Goal: Information Seeking & Learning: Compare options

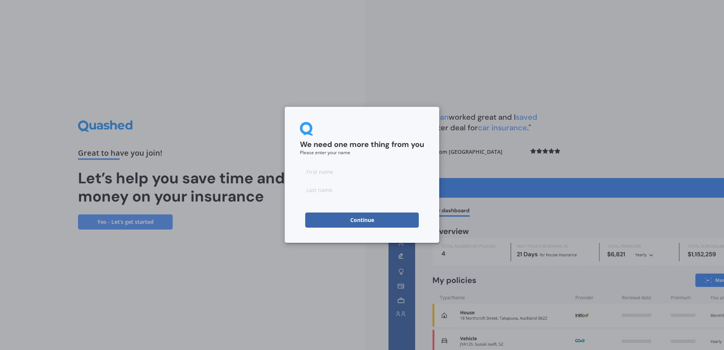
click at [334, 173] on input at bounding box center [362, 171] width 124 height 15
type input "[PERSON_NAME]"
click at [261, 276] on div "We need one more thing from you Please enter your name [PERSON_NAME] Continue" at bounding box center [362, 175] width 724 height 350
click at [367, 221] on button "Continue" at bounding box center [362, 219] width 114 height 15
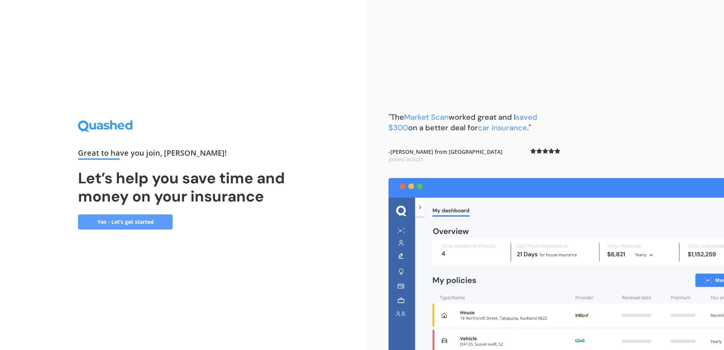
click at [154, 221] on link "Yes - Let’s get started" at bounding box center [125, 221] width 95 height 15
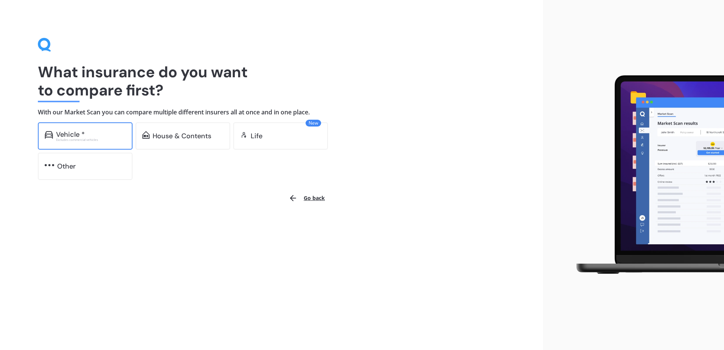
click at [93, 134] on div "Vehicle *" at bounding box center [91, 135] width 70 height 8
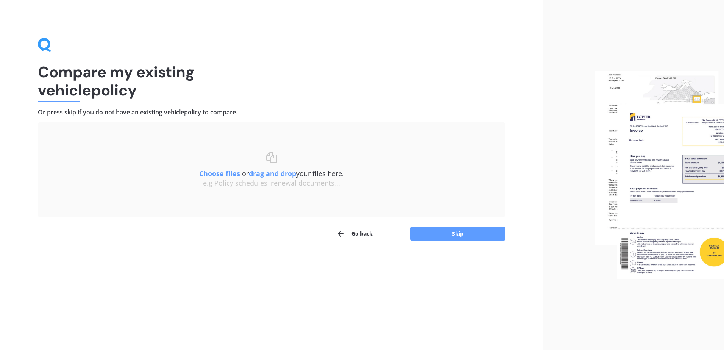
click at [226, 174] on u "Choose files" at bounding box center [219, 173] width 41 height 9
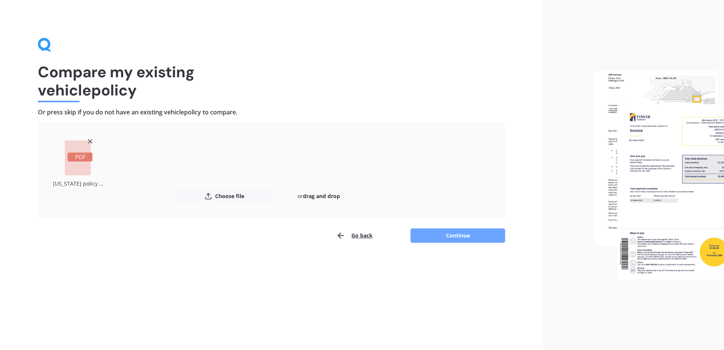
click at [451, 233] on button "Continue" at bounding box center [457, 235] width 95 height 14
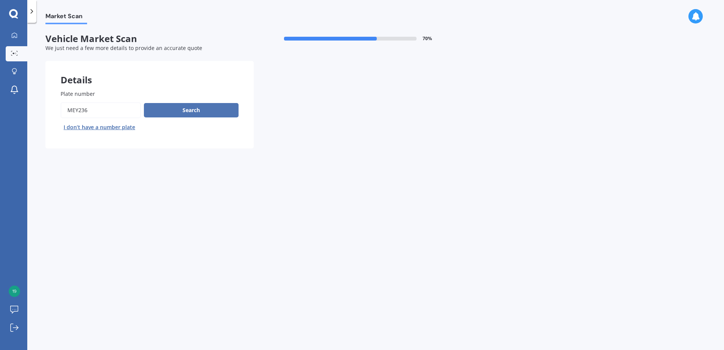
click at [179, 106] on button "Search" at bounding box center [191, 110] width 95 height 14
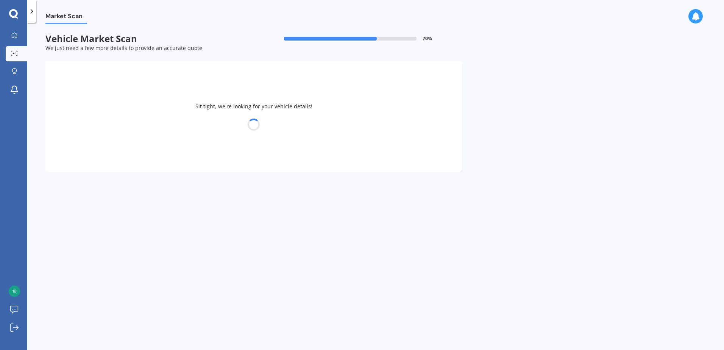
select select "HOLDEN"
select select "[US_STATE]"
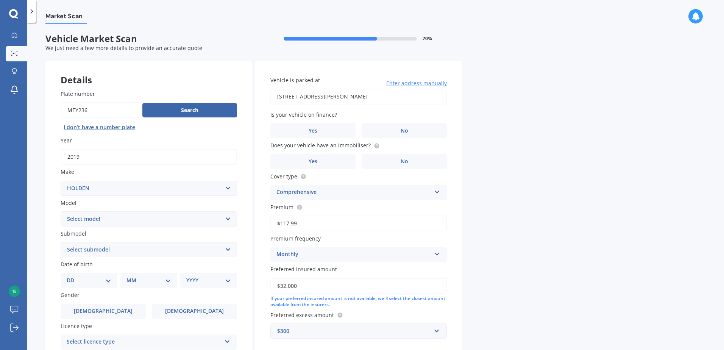
scroll to position [76, 0]
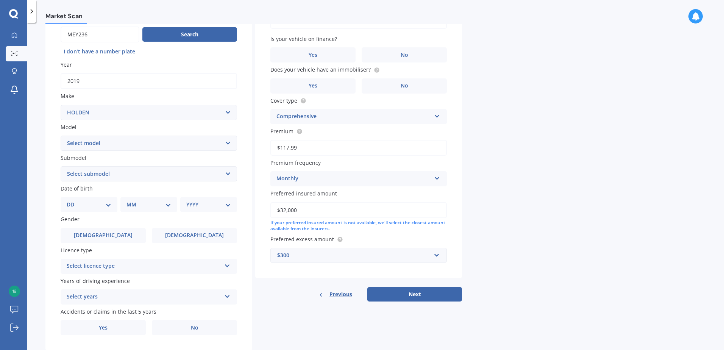
click at [109, 202] on select "DD 01 02 03 04 05 06 07 08 09 10 11 12 13 14 15 16 17 18 19 20 21 22 23 24 25 2…" at bounding box center [89, 204] width 45 height 8
select select "18"
click at [73, 200] on select "DD 01 02 03 04 05 06 07 08 09 10 11 12 13 14 15 16 17 18 19 20 21 22 23 24 25 2…" at bounding box center [89, 204] width 45 height 8
click at [163, 204] on select "MM 01 02 03 04 05 06 07 08 09 10 11 12" at bounding box center [150, 204] width 42 height 8
select select "10"
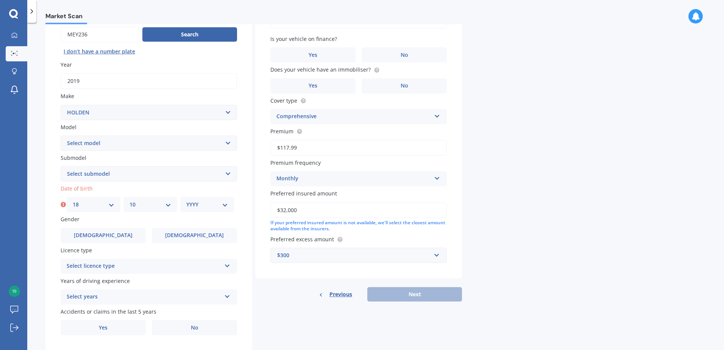
click at [129, 200] on select "MM 01 02 03 04 05 06 07 08 09 10 11 12" at bounding box center [150, 204] width 42 height 8
click at [219, 204] on select "YYYY 2025 2024 2023 2022 2021 2020 2019 2018 2017 2016 2015 2014 2013 2012 2011…" at bounding box center [207, 204] width 42 height 8
select select "1971"
click at [186, 200] on select "YYYY 2025 2024 2023 2022 2021 2020 2019 2018 2017 2016 2015 2014 2013 2012 2011…" at bounding box center [207, 204] width 42 height 8
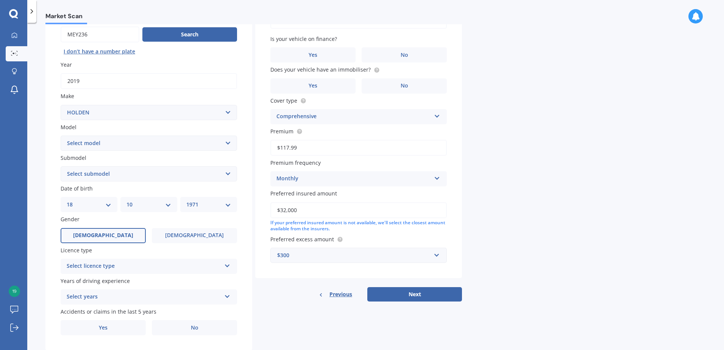
click at [111, 235] on label "[DEMOGRAPHIC_DATA]" at bounding box center [103, 235] width 85 height 15
click at [0, 0] on input "[DEMOGRAPHIC_DATA]" at bounding box center [0, 0] width 0 height 0
click at [225, 265] on icon at bounding box center [227, 264] width 6 height 5
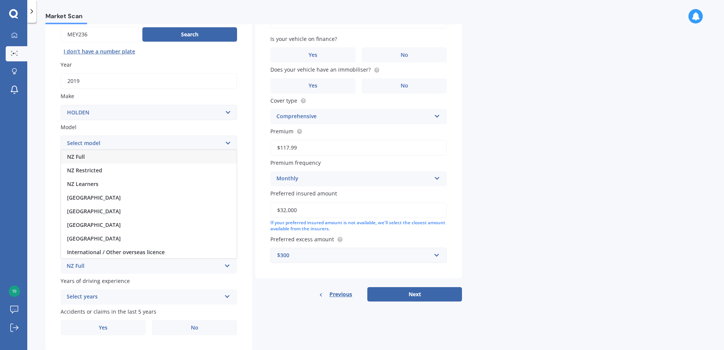
click at [85, 157] on div "NZ Full" at bounding box center [149, 157] width 176 height 14
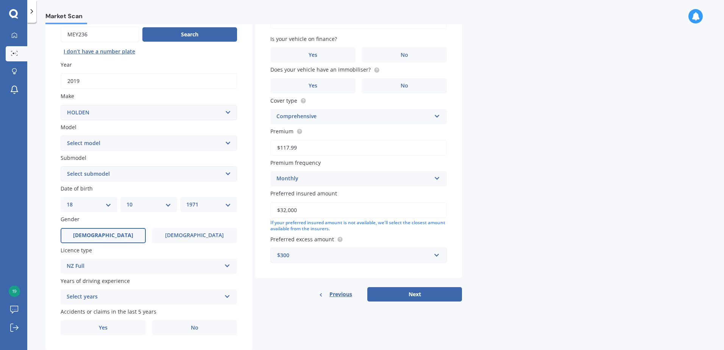
click at [224, 295] on icon at bounding box center [227, 294] width 6 height 5
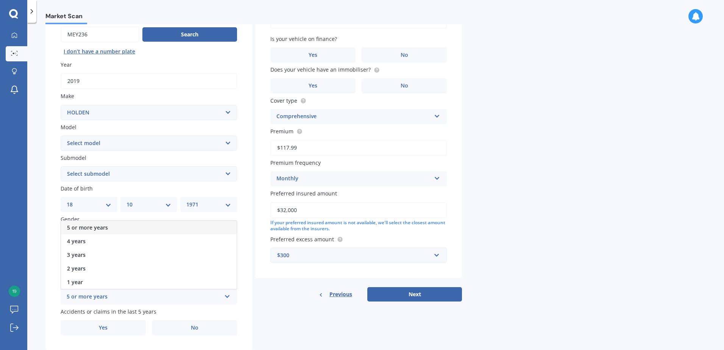
click at [104, 226] on span "5 or more years" at bounding box center [87, 227] width 41 height 7
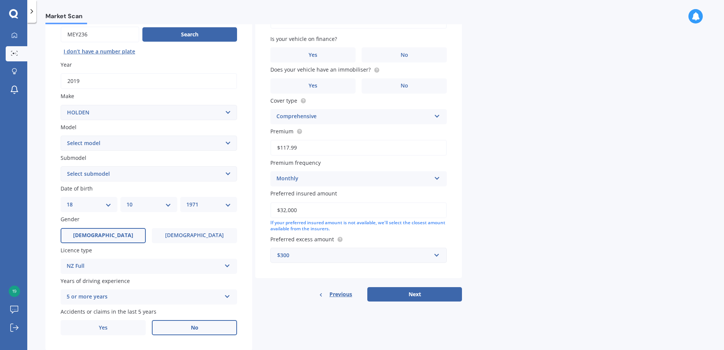
click at [176, 325] on label "No" at bounding box center [194, 327] width 85 height 15
click at [0, 0] on input "No" at bounding box center [0, 0] width 0 height 0
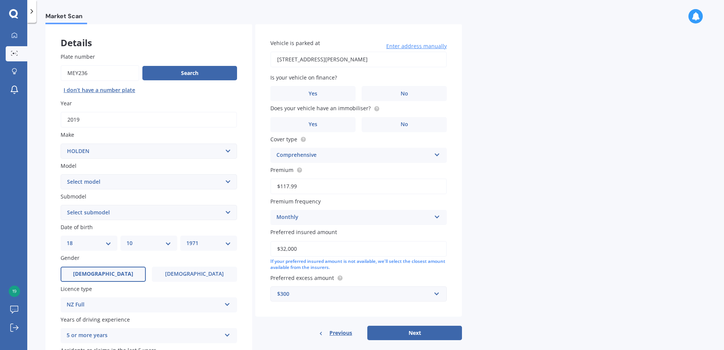
scroll to position [0, 0]
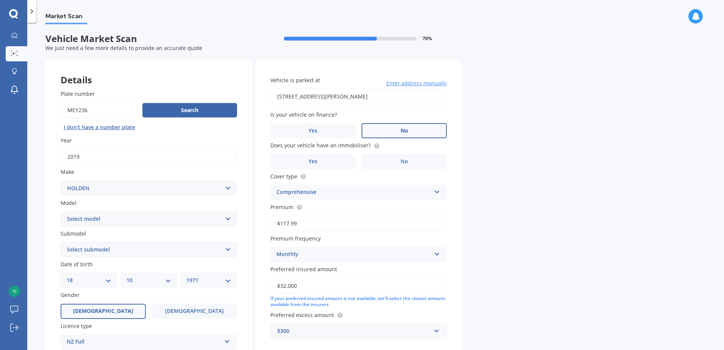
click at [421, 130] on label "No" at bounding box center [404, 130] width 85 height 15
click at [0, 0] on input "No" at bounding box center [0, 0] width 0 height 0
click at [424, 157] on label "No" at bounding box center [404, 161] width 85 height 15
click at [0, 0] on input "No" at bounding box center [0, 0] width 0 height 0
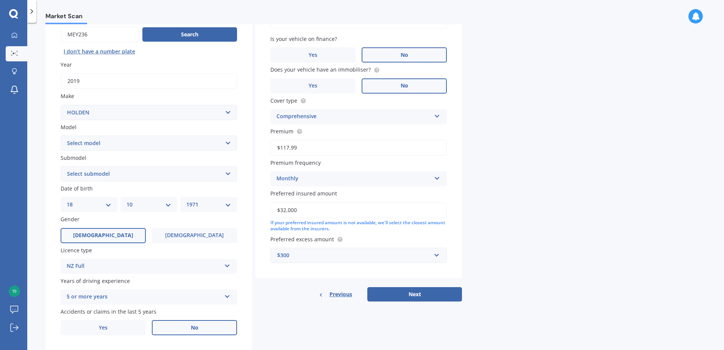
scroll to position [96, 0]
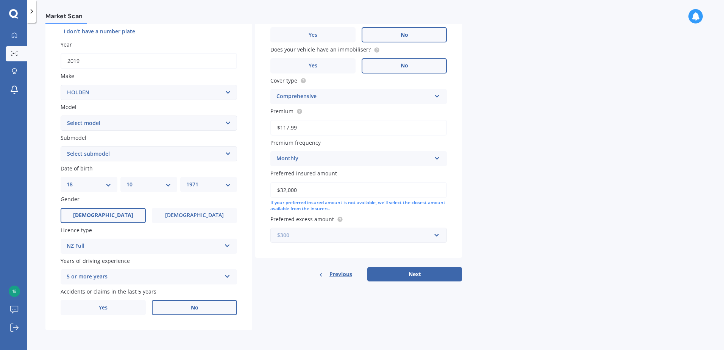
click at [436, 234] on input "text" at bounding box center [356, 235] width 170 height 14
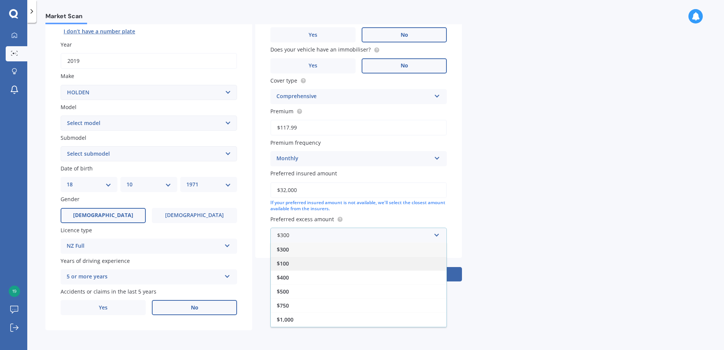
click at [301, 263] on div "$100" at bounding box center [359, 263] width 176 height 14
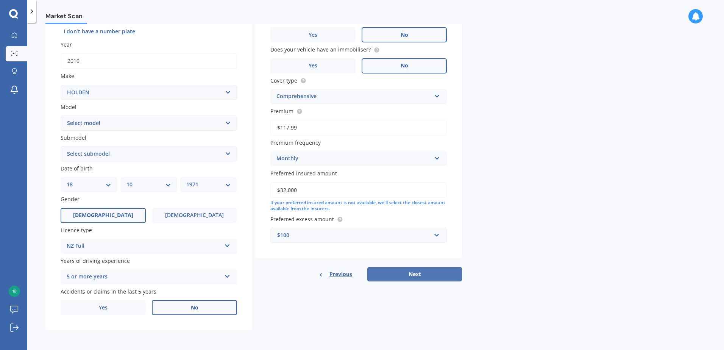
click at [438, 273] on button "Next" at bounding box center [414, 274] width 95 height 14
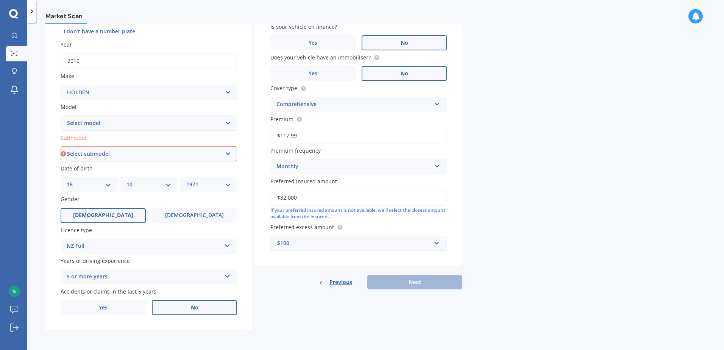
scroll to position [0, 0]
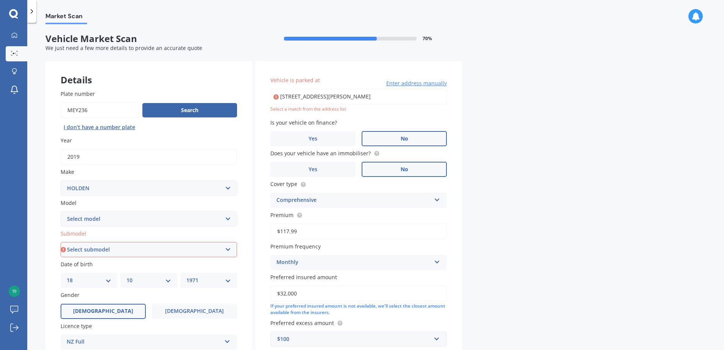
click at [377, 95] on input "26 WILTSHIRE DRIVE HUNTINGTON HAMILTON 3210" at bounding box center [358, 97] width 176 height 16
type input "26 Wiltshire Drive, Huntington, Hamilton 3210"
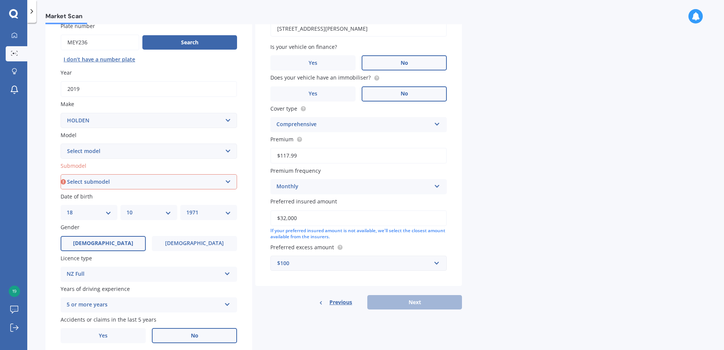
scroll to position [20, 0]
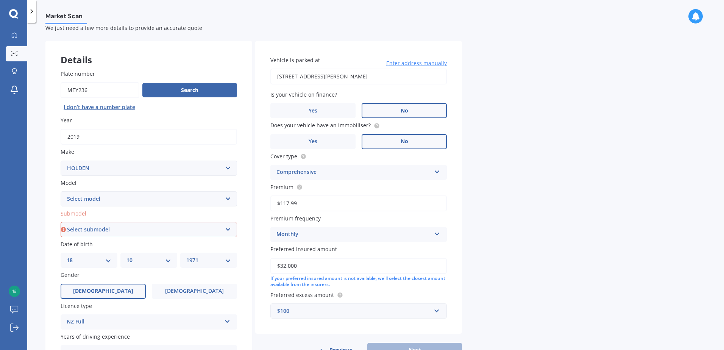
click at [228, 229] on select "Select submodel 2.8 Turbo Diesel 3.0 Turbo Diesel 2WD 3.0 Turbo Diesel 4WD LS L…" at bounding box center [149, 229] width 176 height 15
select select "LTZ"
click at [61, 222] on select "Select submodel 2.8 Turbo Diesel 3.0 Turbo Diesel 2WD 3.0 Turbo Diesel 4WD LS L…" at bounding box center [149, 229] width 176 height 15
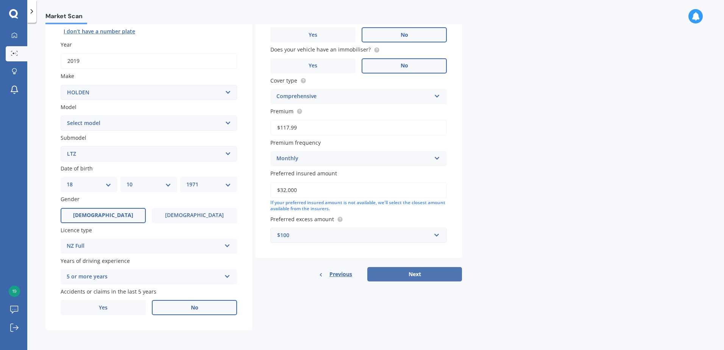
click at [426, 276] on button "Next" at bounding box center [414, 274] width 95 height 14
select select "18"
select select "10"
select select "1971"
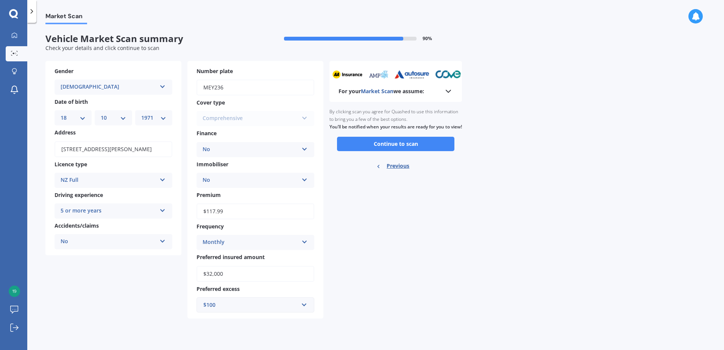
scroll to position [0, 0]
click at [405, 149] on button "Continue to scan" at bounding box center [395, 144] width 117 height 14
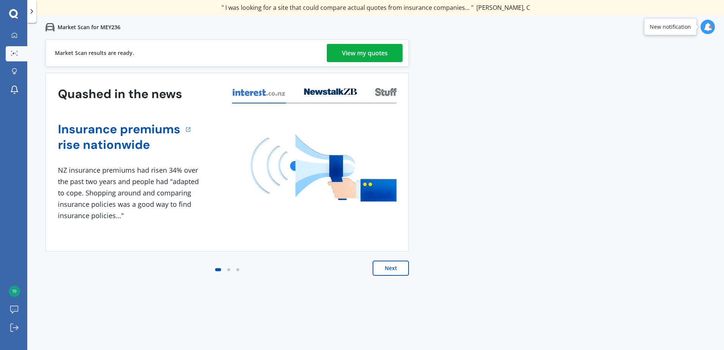
click at [376, 50] on div "View my quotes" at bounding box center [365, 53] width 46 height 18
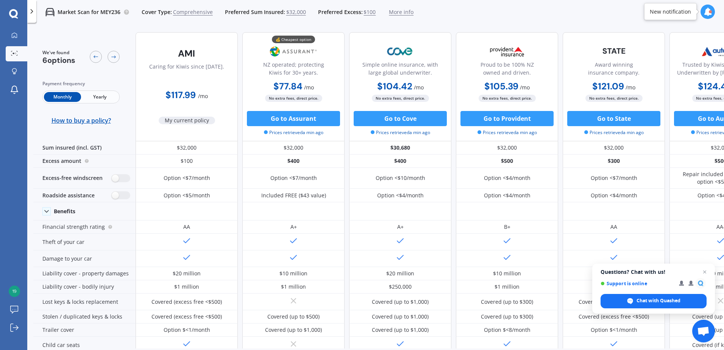
click at [101, 97] on span "Yearly" at bounding box center [99, 97] width 37 height 10
click at [704, 270] on span "Close chat" at bounding box center [704, 271] width 9 height 9
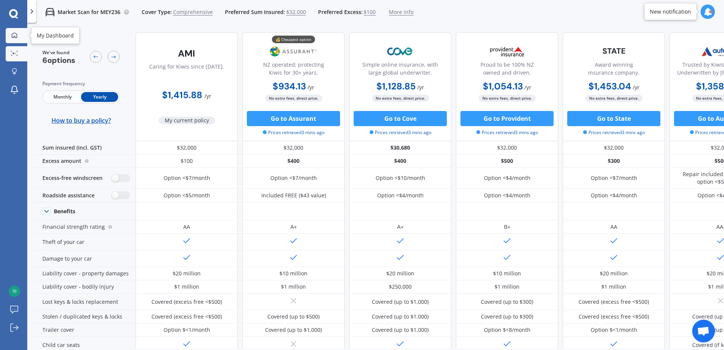
click at [13, 33] on icon at bounding box center [14, 34] width 5 height 5
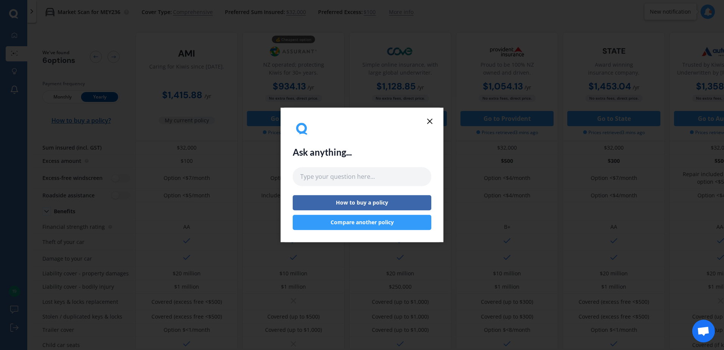
click at [429, 119] on icon at bounding box center [429, 121] width 9 height 9
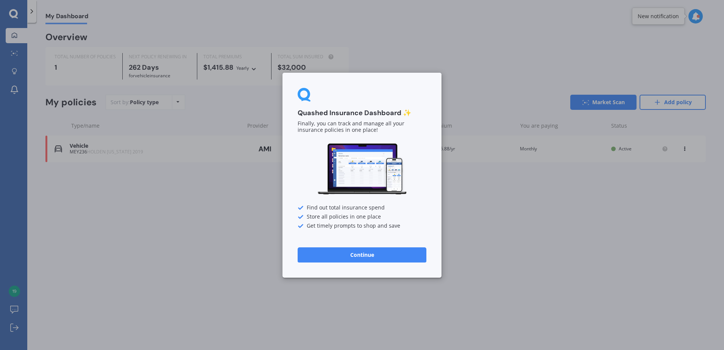
click at [354, 253] on button "Continue" at bounding box center [362, 254] width 129 height 15
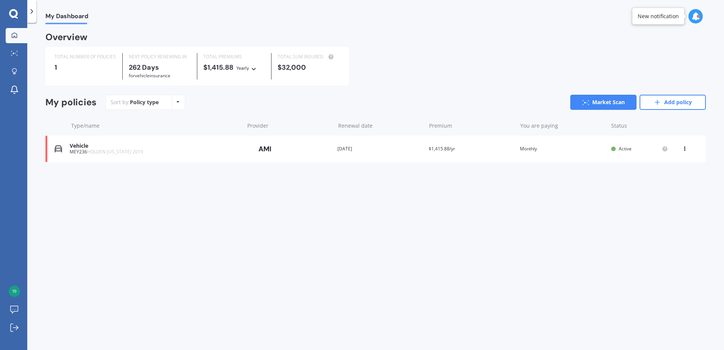
click at [178, 101] on icon at bounding box center [177, 102] width 3 height 5
click at [670, 99] on link "Add policy" at bounding box center [672, 102] width 66 height 15
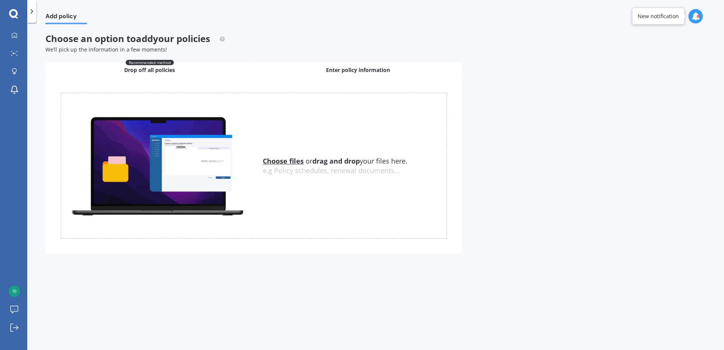
click at [350, 67] on span "Enter policy information" at bounding box center [358, 70] width 64 height 8
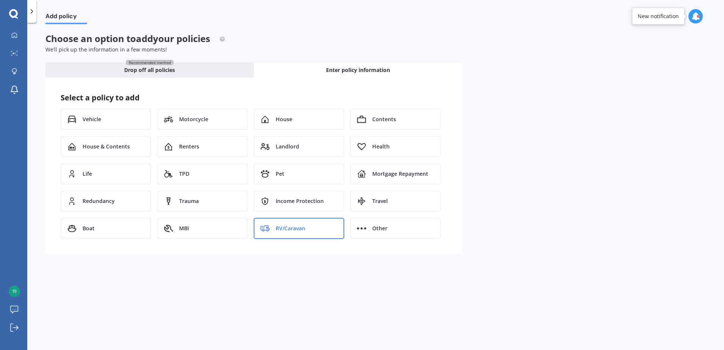
click at [301, 228] on span "RV/Caravan" at bounding box center [291, 228] width 30 height 8
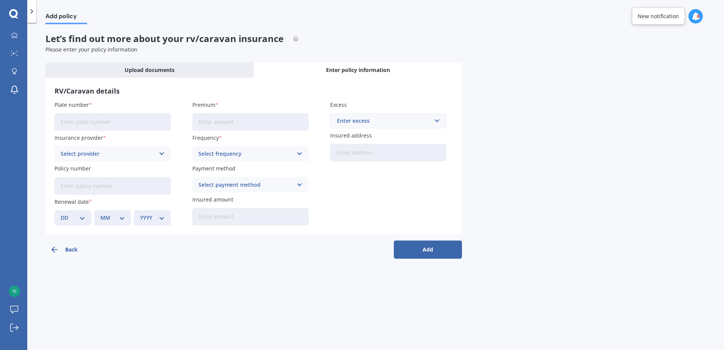
click at [107, 123] on input "Plate number" at bounding box center [113, 121] width 116 height 17
type input "W110K"
click at [161, 153] on icon at bounding box center [162, 154] width 6 height 8
click at [162, 153] on icon at bounding box center [162, 154] width 6 height 8
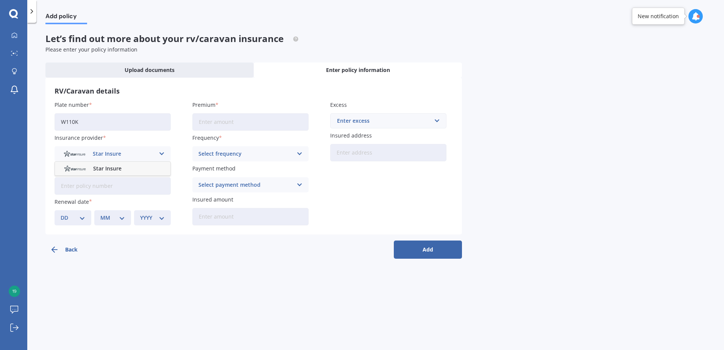
click at [162, 153] on icon at bounding box center [162, 154] width 6 height 8
click at [273, 121] on input "Premium" at bounding box center [250, 121] width 116 height 17
click at [78, 185] on input "Policy number" at bounding box center [113, 185] width 116 height 17
paste input "M0016037071"
type input "M0016037071"
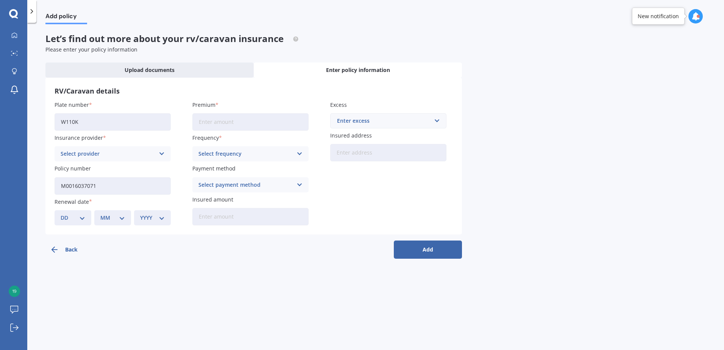
click at [159, 150] on icon at bounding box center [162, 154] width 6 height 8
click at [243, 212] on input "Insured amount" at bounding box center [250, 216] width 116 height 17
type input "$55,000"
click at [244, 124] on input "Premium" at bounding box center [250, 121] width 116 height 17
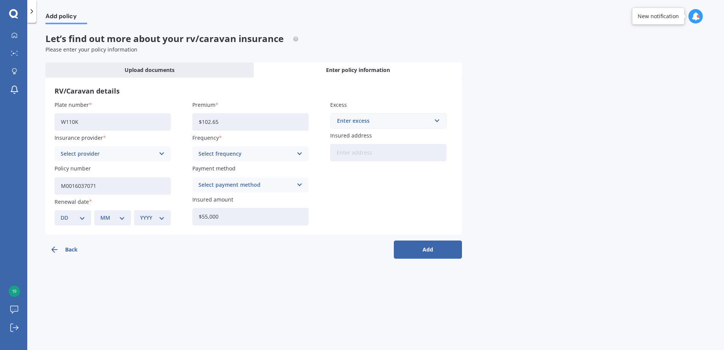
type input "$102.65"
click at [246, 150] on div "Select frequency" at bounding box center [245, 154] width 94 height 8
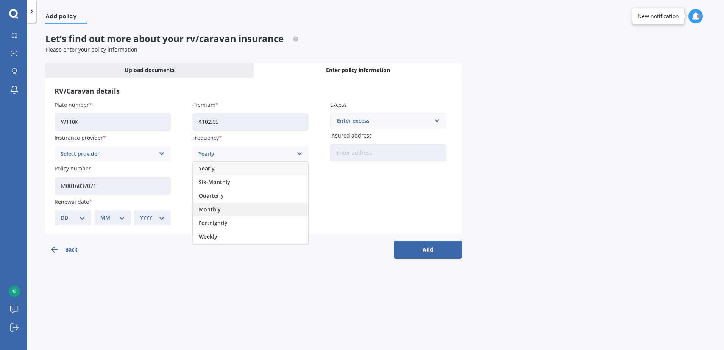
click at [218, 209] on span "Monthly" at bounding box center [210, 209] width 22 height 5
click at [299, 182] on icon at bounding box center [299, 185] width 6 height 8
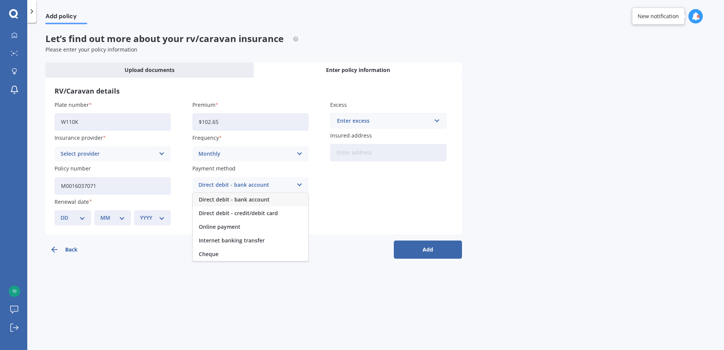
click at [254, 199] on span "Direct debit - bank account" at bounding box center [234, 199] width 71 height 5
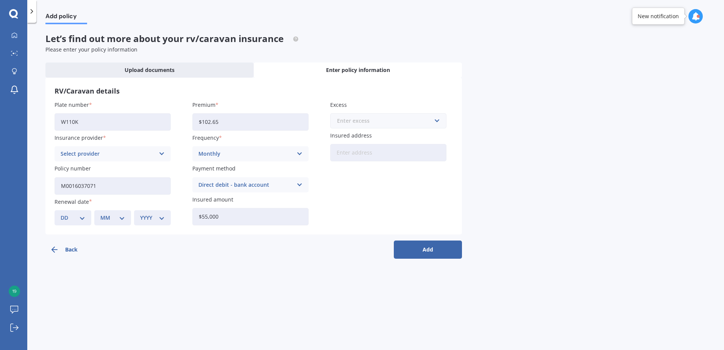
click at [437, 120] on input "text" at bounding box center [385, 121] width 109 height 14
click at [347, 132] on span "$500" at bounding box center [343, 134] width 12 height 5
click at [390, 152] on input "Insured address" at bounding box center [388, 152] width 116 height 17
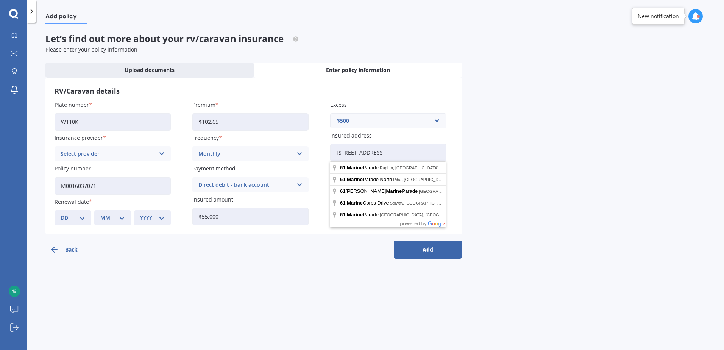
type input "61 Marine Parade, Raglan 3225"
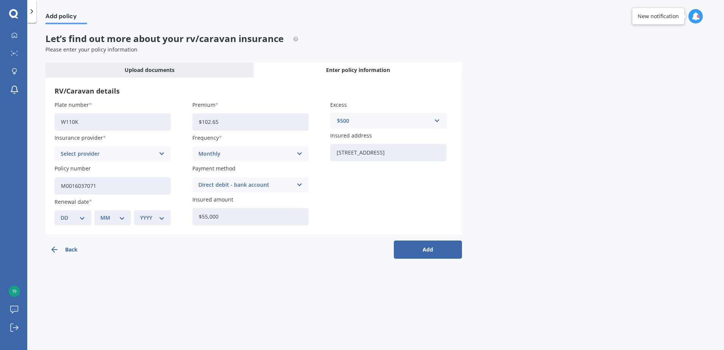
click at [161, 152] on icon at bounding box center [162, 154] width 6 height 8
click at [164, 153] on icon at bounding box center [162, 154] width 6 height 8
click at [429, 249] on button "Add" at bounding box center [428, 249] width 68 height 18
click at [161, 153] on icon at bounding box center [161, 154] width 6 height 8
click at [132, 153] on div "Star Insure" at bounding box center [109, 154] width 90 height 8
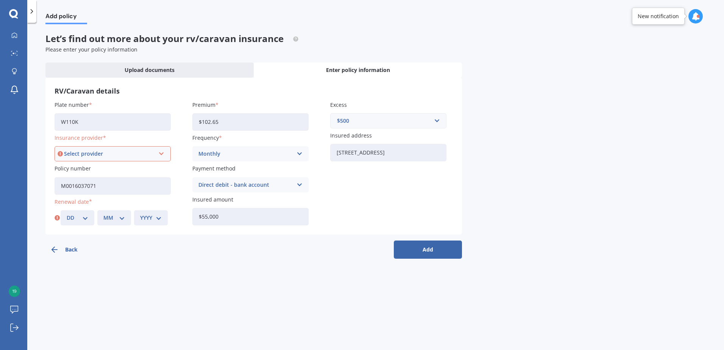
click at [162, 153] on icon at bounding box center [161, 154] width 6 height 8
click at [128, 165] on div "Star Insure" at bounding box center [112, 168] width 115 height 14
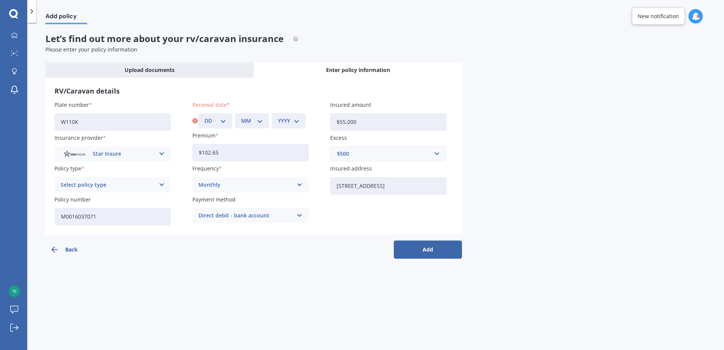
click at [161, 152] on icon at bounding box center [162, 154] width 6 height 8
click at [141, 153] on div "Star Insure" at bounding box center [108, 154] width 94 height 8
click at [150, 140] on label "Insurance provider" at bounding box center [111, 138] width 113 height 8
click at [67, 248] on button "Back" at bounding box center [79, 249] width 68 height 18
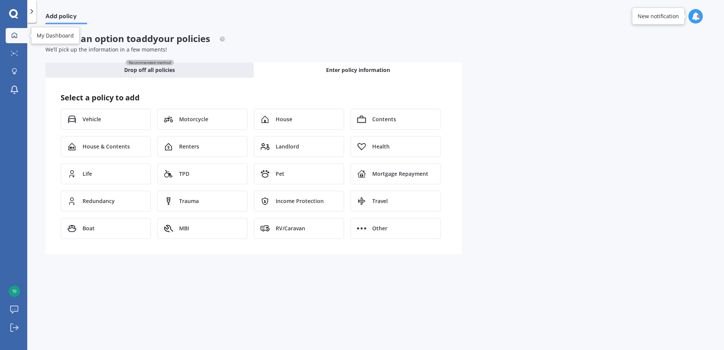
click at [14, 36] on icon at bounding box center [14, 34] width 5 height 5
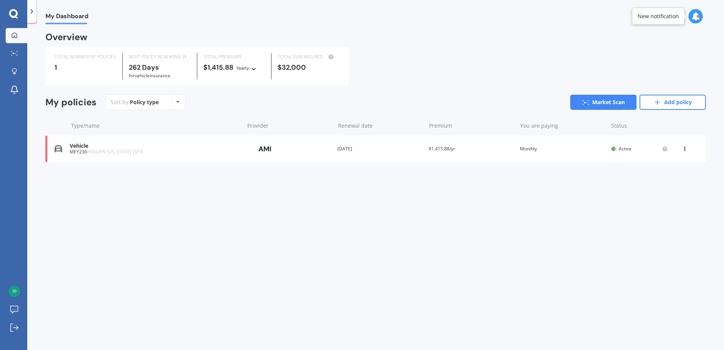
click at [176, 101] on icon at bounding box center [177, 102] width 3 height 5
click at [205, 99] on div "Sort by: Policy type Policy type Alphabetical Date added Renewing next Market S…" at bounding box center [406, 102] width 600 height 15
drag, startPoint x: 659, startPoint y: 103, endPoint x: 650, endPoint y: 101, distance: 9.9
click at [659, 103] on icon at bounding box center [657, 102] width 8 height 8
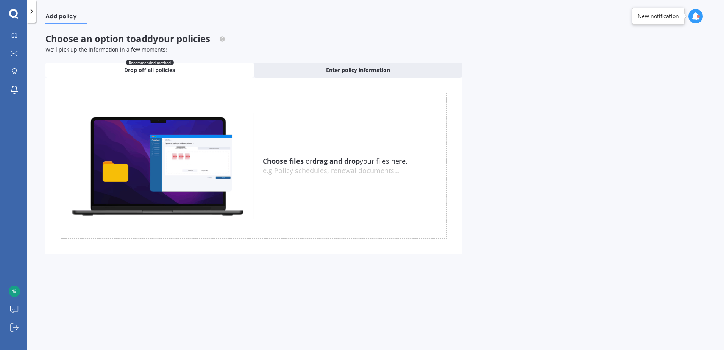
click at [284, 161] on u "Choose files" at bounding box center [283, 160] width 41 height 9
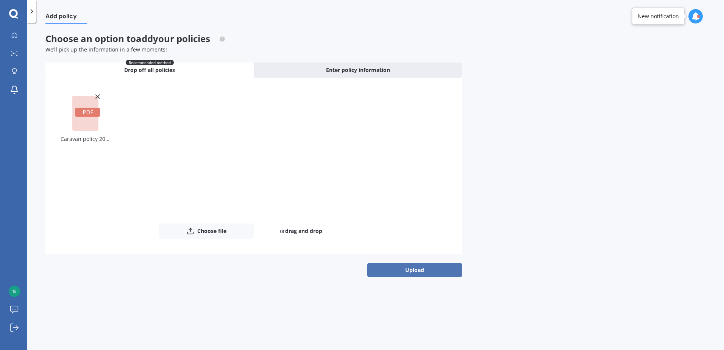
click at [420, 268] on button "Upload" at bounding box center [414, 270] width 95 height 14
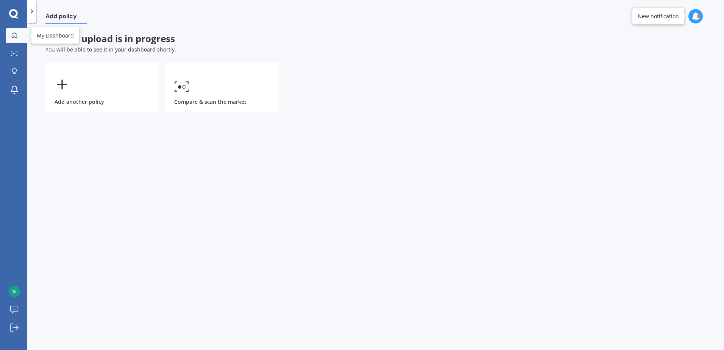
click at [13, 34] on icon at bounding box center [14, 34] width 5 height 5
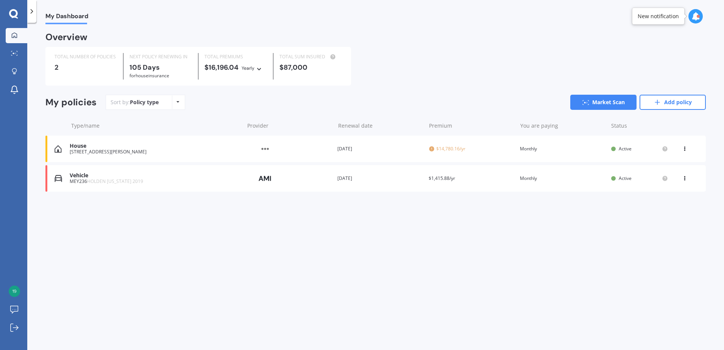
click at [684, 148] on icon at bounding box center [684, 147] width 5 height 5
click at [670, 179] on div "Delete" at bounding box center [667, 178] width 75 height 15
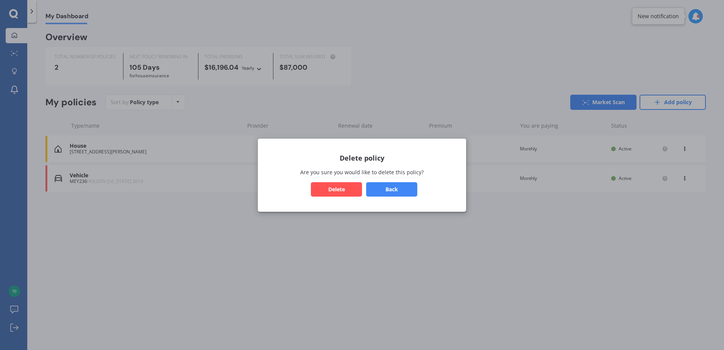
click at [345, 189] on button "Delete" at bounding box center [336, 189] width 51 height 14
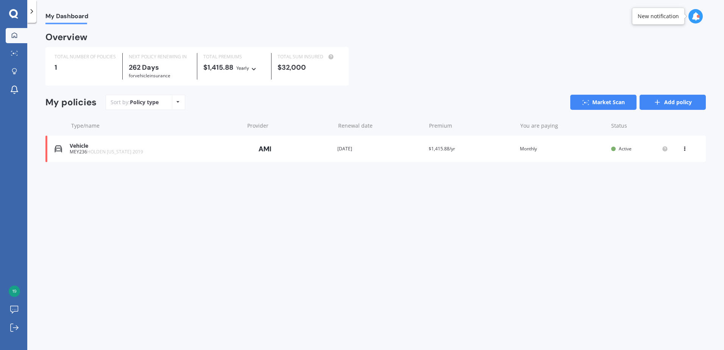
click at [672, 98] on link "Add policy" at bounding box center [672, 102] width 66 height 15
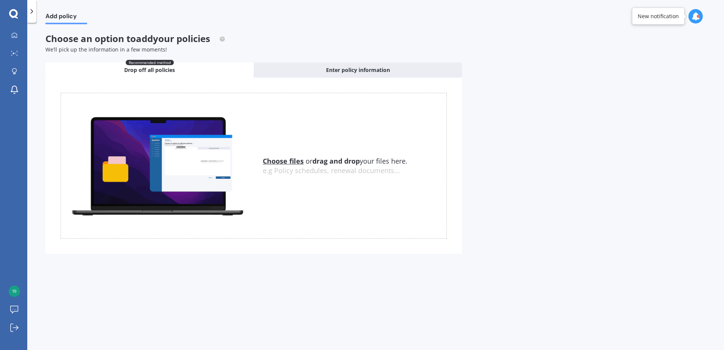
click at [286, 160] on u "Choose files" at bounding box center [283, 160] width 41 height 9
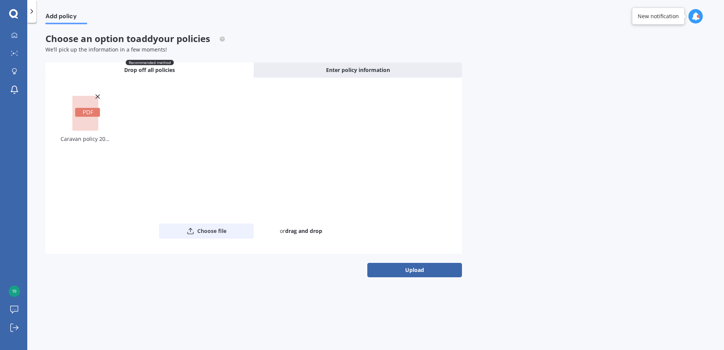
click at [203, 231] on button "Choose file" at bounding box center [206, 230] width 95 height 15
click at [345, 68] on span "Enter policy information" at bounding box center [358, 70] width 64 height 8
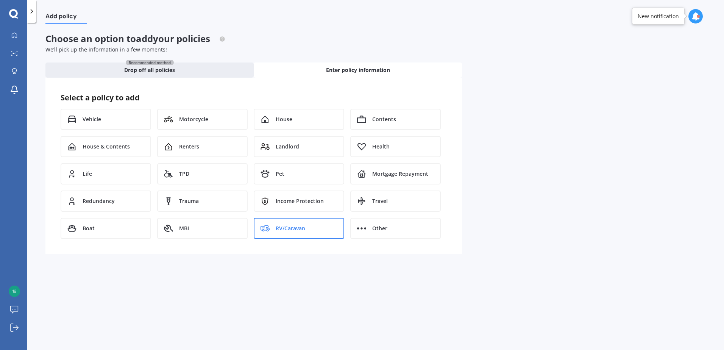
click at [325, 227] on div "RV/Caravan" at bounding box center [299, 228] width 90 height 21
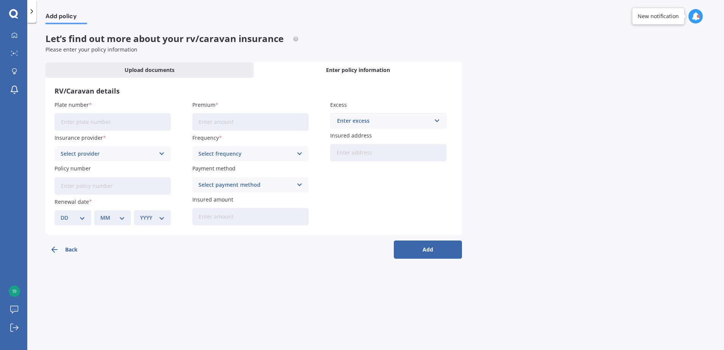
click at [159, 152] on icon at bounding box center [162, 154] width 6 height 8
click at [163, 152] on icon at bounding box center [162, 154] width 6 height 8
click at [129, 125] on input "Plate number" at bounding box center [113, 121] width 116 height 17
type input "W110K"
click at [100, 185] on input "Policy number" at bounding box center [113, 185] width 116 height 17
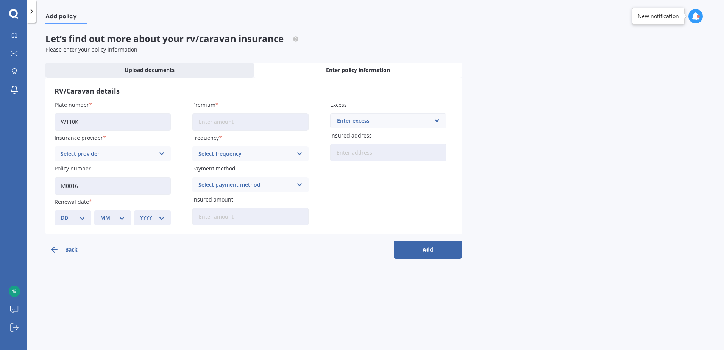
type input "M0016037071"
click at [82, 217] on select "DD 01 02 03 04 05 06 07 08 09 10 11 12 13 14 15 16 17 18 19 20 21 22 23 24 25 2…" at bounding box center [73, 218] width 25 height 8
select select "14"
click at [61, 214] on select "DD 01 02 03 04 05 06 07 08 09 10 11 12 13 14 15 16 17 18 19 20 21 22 23 24 25 2…" at bounding box center [73, 218] width 25 height 8
click at [122, 217] on select "MM 01 02 03 04 05 06 07 08 09 10 11 12" at bounding box center [112, 218] width 25 height 8
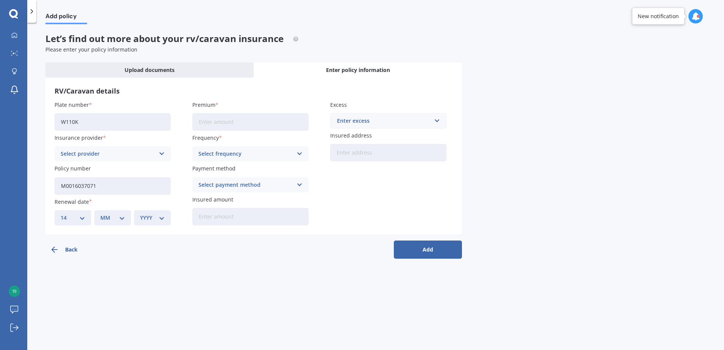
select select "01"
click at [100, 214] on select "MM 01 02 03 04 05 06 07 08 09 10 11 12" at bounding box center [112, 218] width 25 height 8
click at [163, 216] on select "YYYY 2027 2026 2025 2024 2023 2022 2021 2020 2019 2018 2017 2016 2015 2014 2013…" at bounding box center [152, 218] width 25 height 8
select select "2026"
click at [140, 214] on select "YYYY 2027 2026 2025 2024 2023 2022 2021 2020 2019 2018 2017 2016 2015 2014 2013…" at bounding box center [152, 218] width 25 height 8
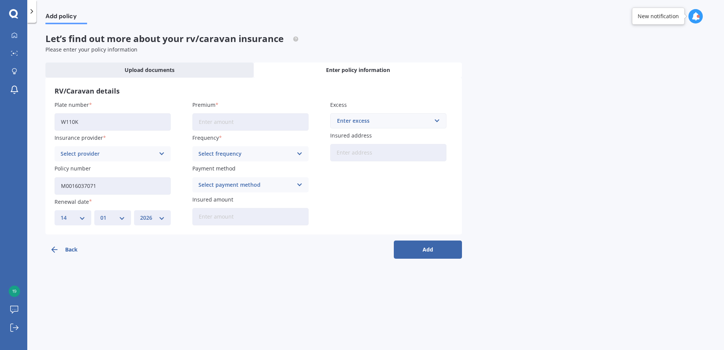
click at [267, 122] on input "Premium" at bounding box center [250, 121] width 116 height 17
type input "$1,231.68"
click at [280, 152] on div "Select frequency" at bounding box center [245, 154] width 94 height 8
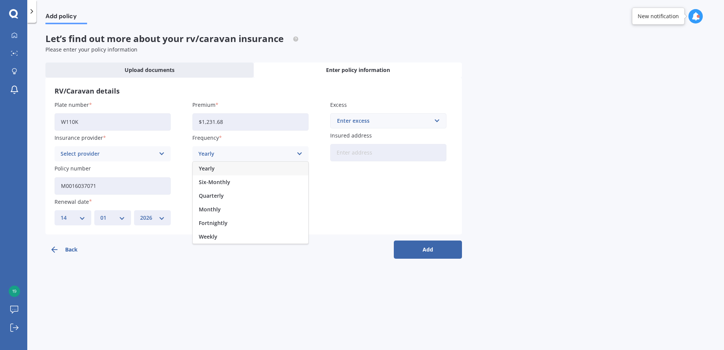
click at [209, 167] on span "Yearly" at bounding box center [207, 168] width 16 height 5
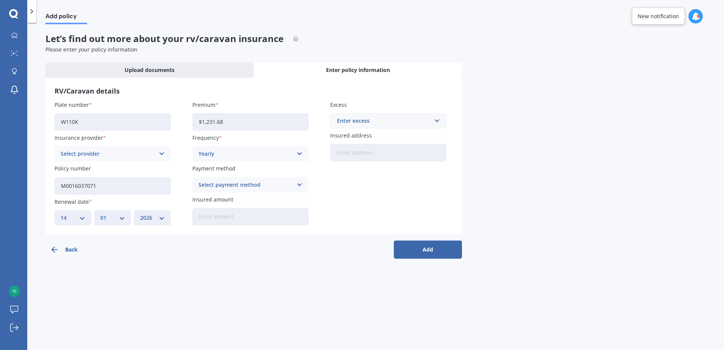
click at [298, 182] on icon at bounding box center [299, 185] width 6 height 8
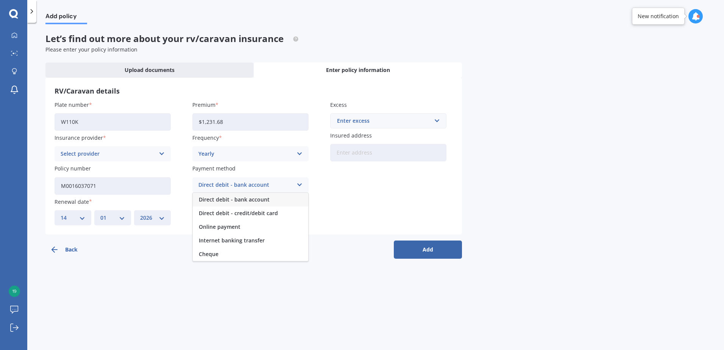
click at [261, 198] on span "Direct debit - bank account" at bounding box center [234, 199] width 71 height 5
click at [277, 218] on input "Insured amount" at bounding box center [250, 216] width 116 height 17
type input "$55,000"
click at [404, 157] on input "Insured address" at bounding box center [388, 152] width 116 height 17
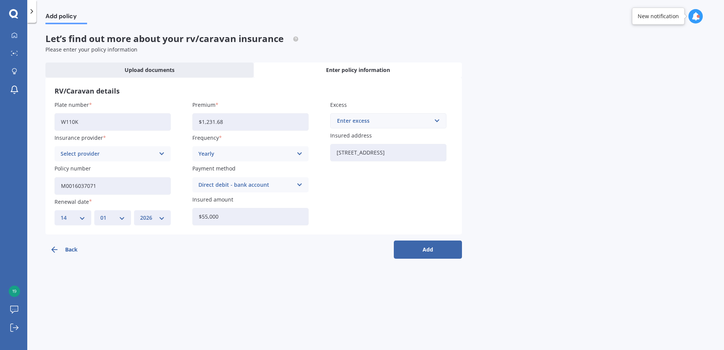
type input "61 Marine Parade, Raglan 3225"
click at [162, 151] on icon at bounding box center [162, 154] width 6 height 8
click at [119, 168] on span "Star Insure" at bounding box center [107, 168] width 28 height 5
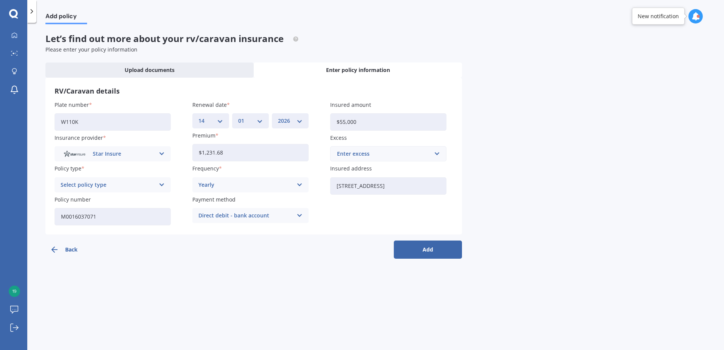
click at [419, 248] on button "Add" at bounding box center [428, 249] width 68 height 18
click at [164, 182] on icon at bounding box center [161, 185] width 6 height 8
click at [163, 151] on icon at bounding box center [162, 154] width 6 height 8
click at [158, 153] on div "Star Insure Star Insure" at bounding box center [113, 153] width 116 height 15
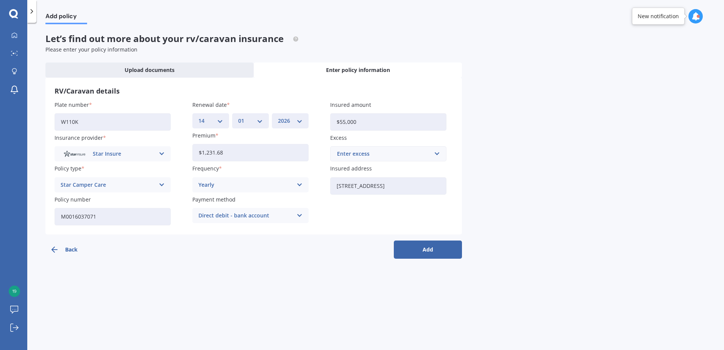
click at [158, 153] on div "Star Insure Star Insure" at bounding box center [113, 153] width 116 height 15
click at [432, 251] on button "Add" at bounding box center [428, 249] width 68 height 18
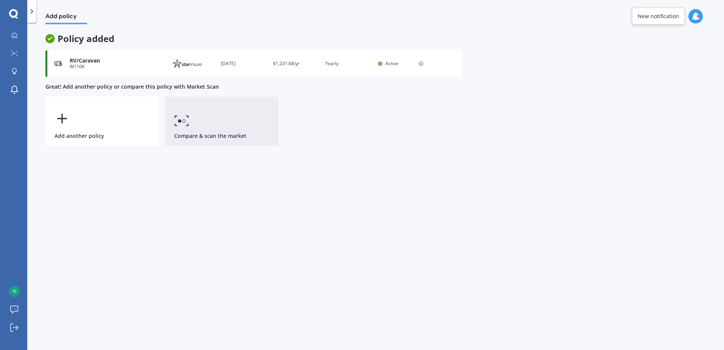
click at [195, 120] on link "Compare & scan the market" at bounding box center [222, 121] width 114 height 49
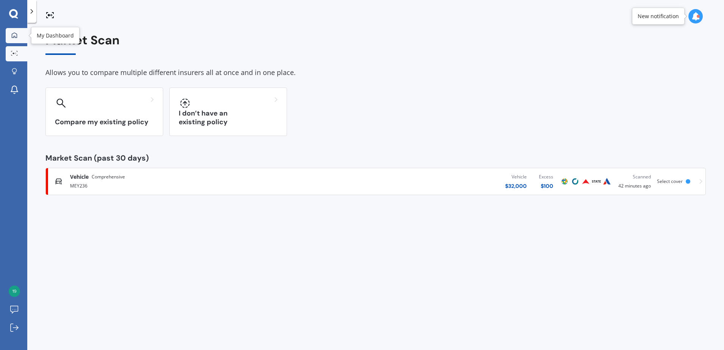
click at [17, 34] on icon at bounding box center [14, 34] width 5 height 5
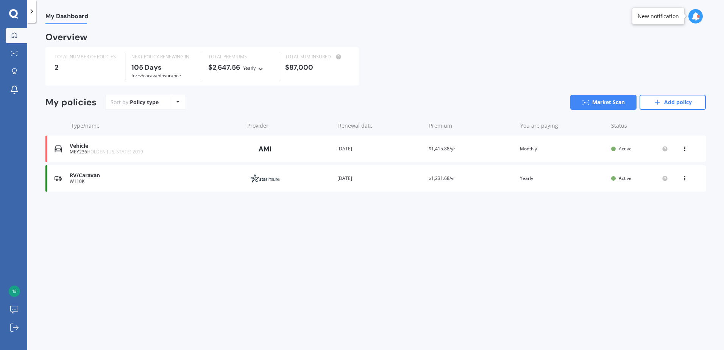
click at [560, 181] on div "You are paying Yearly" at bounding box center [562, 179] width 85 height 8
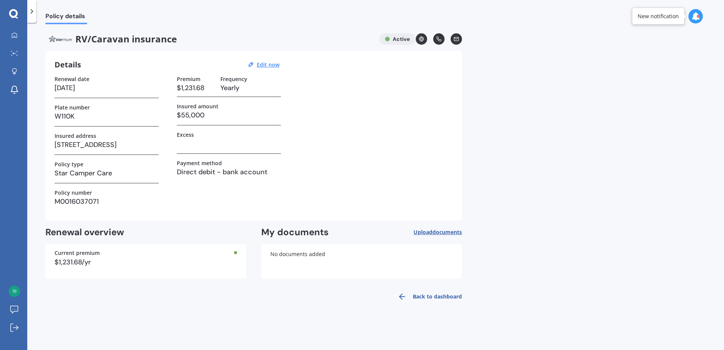
click at [446, 231] on span "documents" at bounding box center [447, 231] width 30 height 7
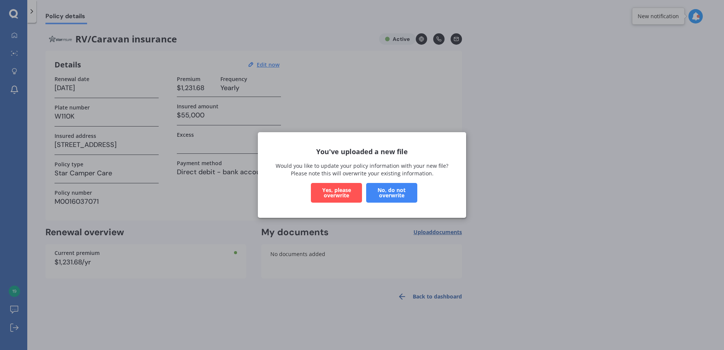
click at [339, 192] on button "Yes, please overwrite" at bounding box center [336, 193] width 51 height 20
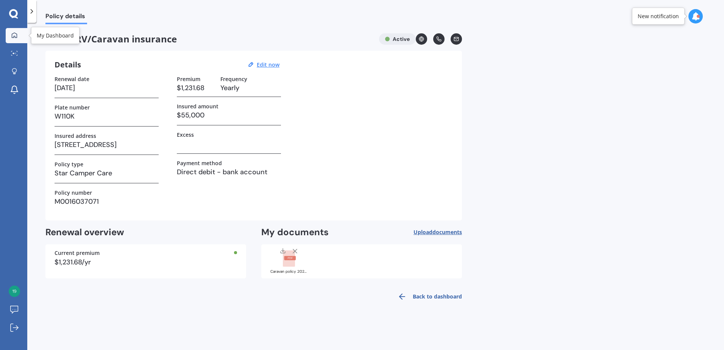
click at [14, 35] on icon at bounding box center [14, 35] width 6 height 6
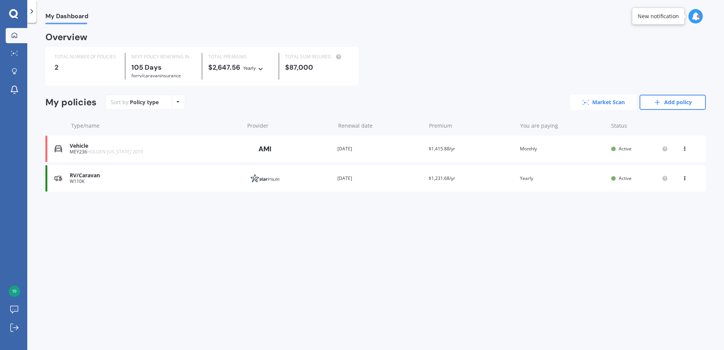
click at [614, 102] on link "Market Scan" at bounding box center [603, 102] width 66 height 15
